Goal: Task Accomplishment & Management: Manage account settings

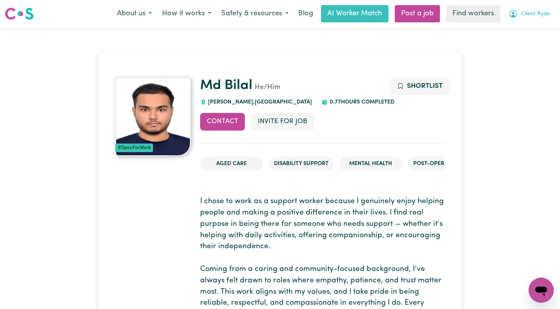
click at [525, 13] on span "Client Ryde" at bounding box center [535, 14] width 29 height 9
click at [518, 44] on link "Logout" at bounding box center [524, 45] width 62 height 15
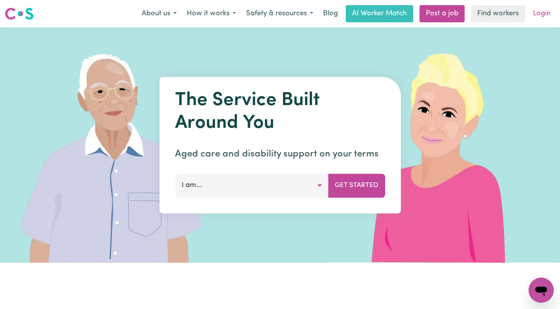
click at [531, 20] on link "Login" at bounding box center [541, 13] width 27 height 17
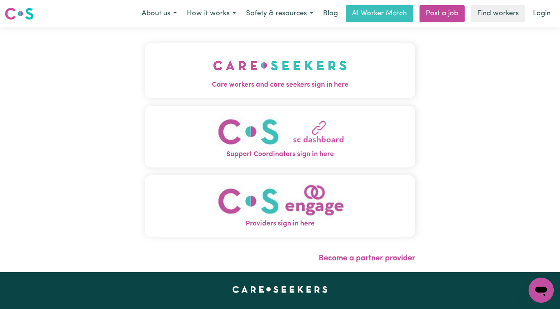
click at [207, 98] on div "Care workers and care seekers sign in here Support Coordinators sign in here Pr…" at bounding box center [280, 144] width 271 height 202
click at [215, 79] on img "Care workers and care seekers sign in here" at bounding box center [280, 65] width 134 height 29
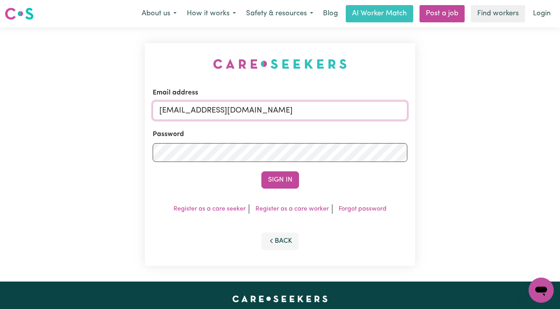
drag, startPoint x: 361, startPoint y: 108, endPoint x: 200, endPoint y: 107, distance: 160.9
click at [200, 108] on input "[EMAIL_ADDRESS][DOMAIN_NAME]" at bounding box center [280, 110] width 255 height 19
paste input "LindaByronIN"
type input "[EMAIL_ADDRESS][DOMAIN_NAME]"
click at [261, 171] on button "Sign In" at bounding box center [280, 179] width 38 height 17
